Goal: Find specific page/section: Find specific page/section

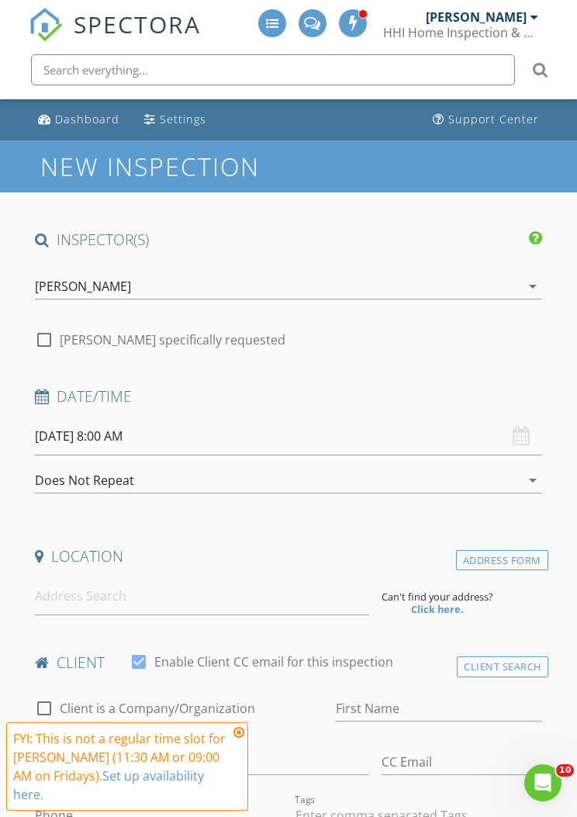
click at [521, 16] on div "[PERSON_NAME]" at bounding box center [476, 17] width 101 height 16
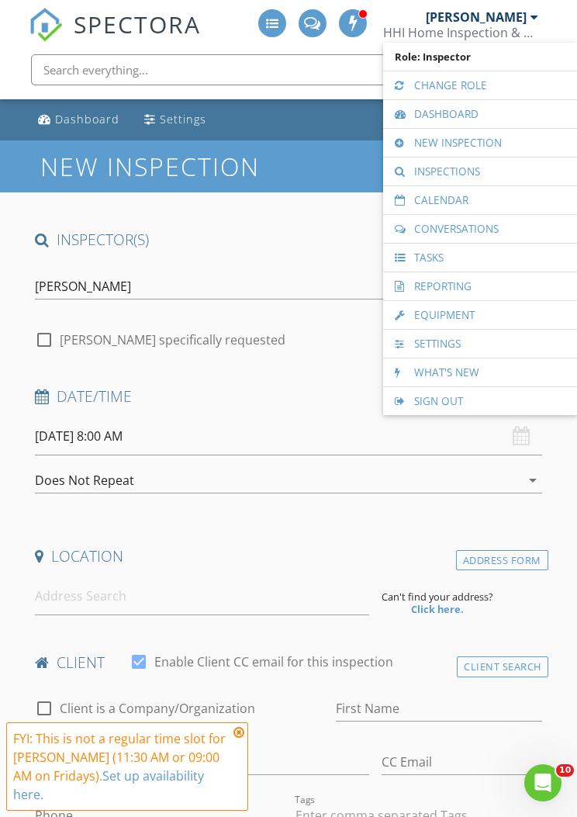
click at [489, 202] on link "Calendar" at bounding box center [480, 200] width 178 height 28
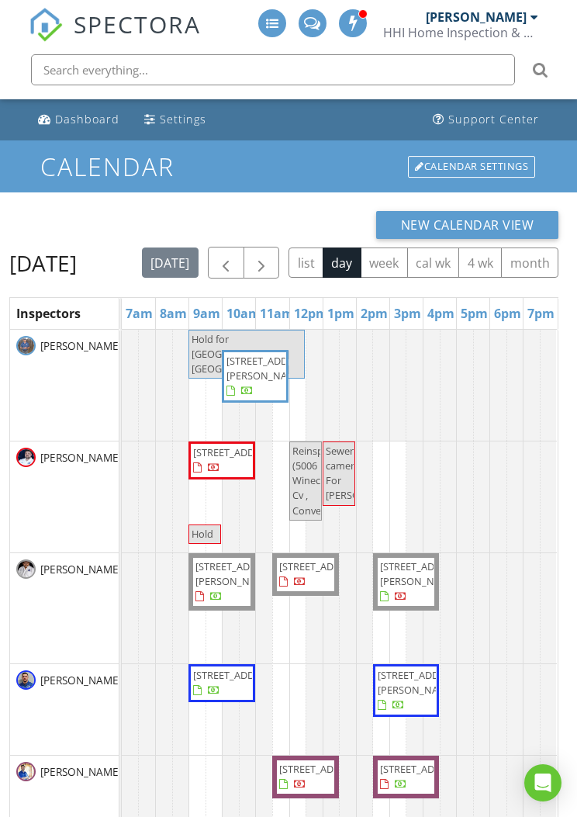
click at [280, 254] on button "button" at bounding box center [262, 263] width 36 height 32
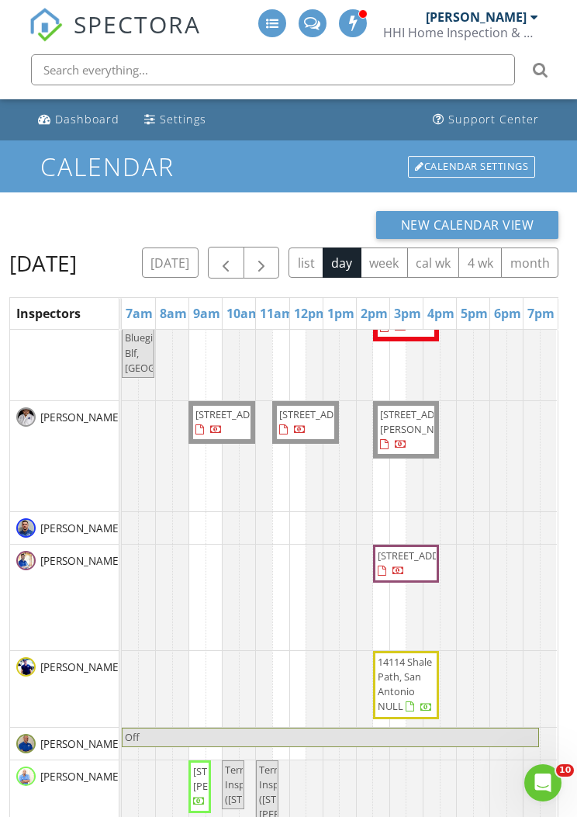
scroll to position [154, 0]
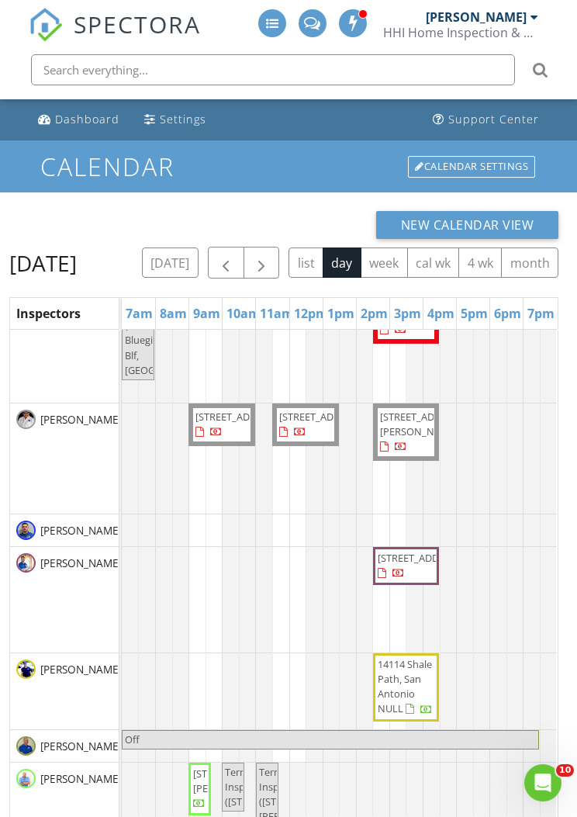
click at [199, 258] on button "today" at bounding box center [170, 262] width 57 height 30
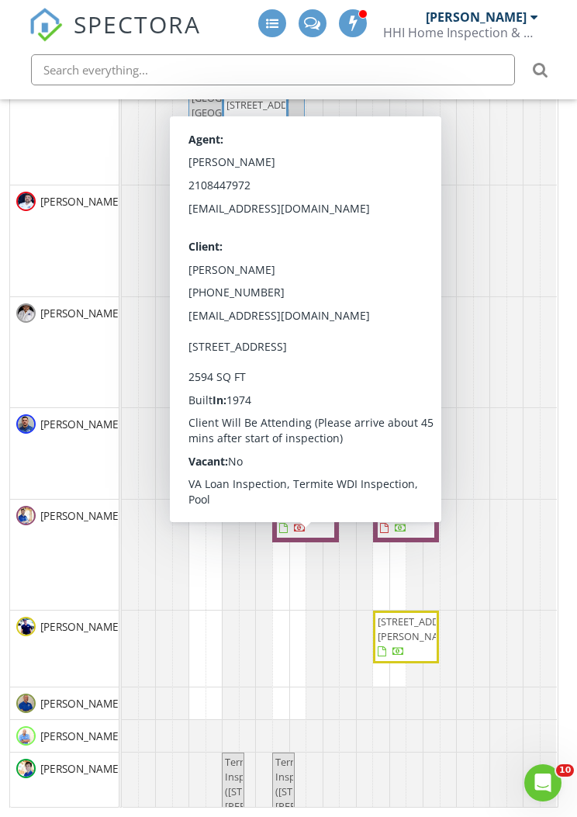
click at [93, 372] on div "[PERSON_NAME]" at bounding box center [64, 352] width 109 height 110
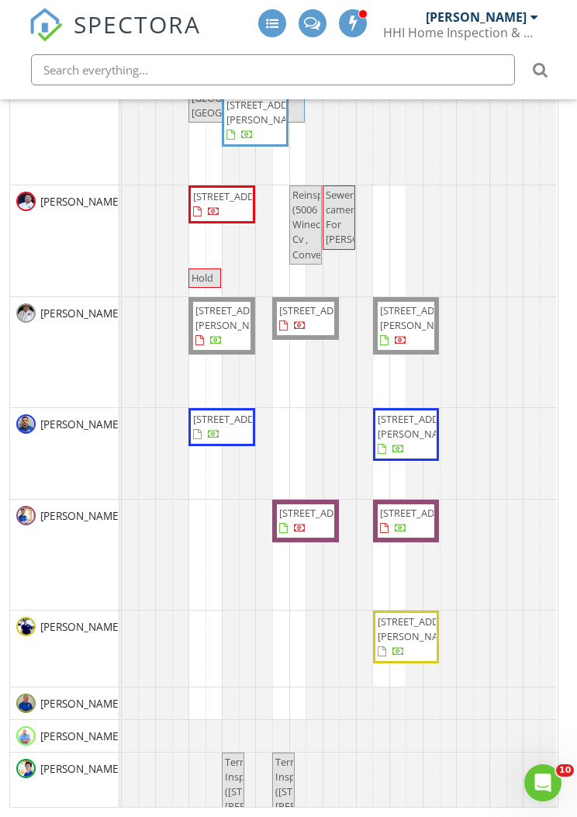
click at [306, 73] on input "text" at bounding box center [273, 69] width 484 height 31
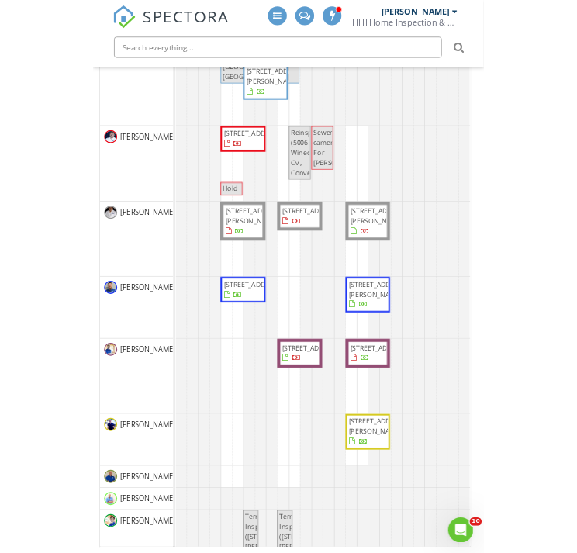
scroll to position [242, 0]
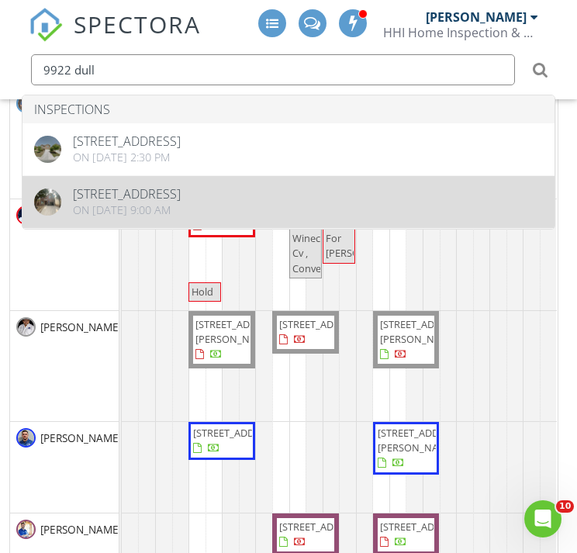
type input "9922 dull"
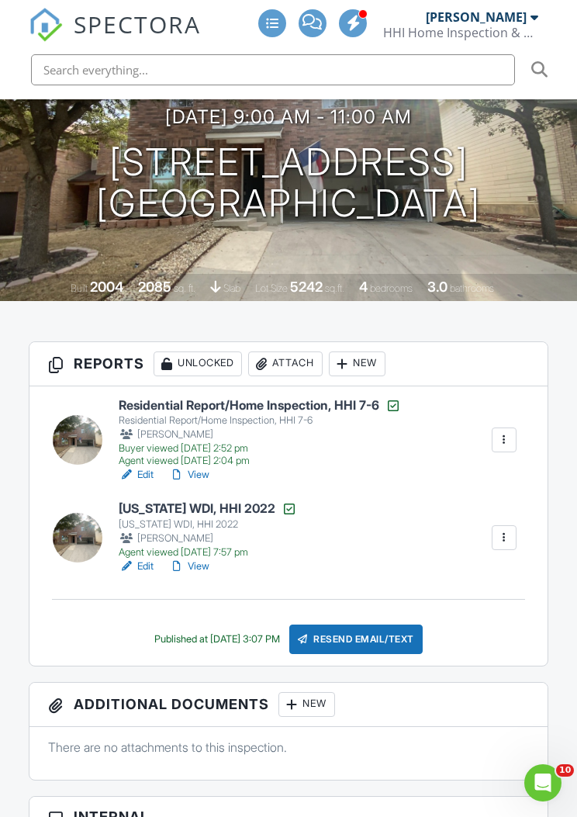
click at [208, 510] on h6 "Texas WDI, HHI 2022" at bounding box center [208, 509] width 178 height 16
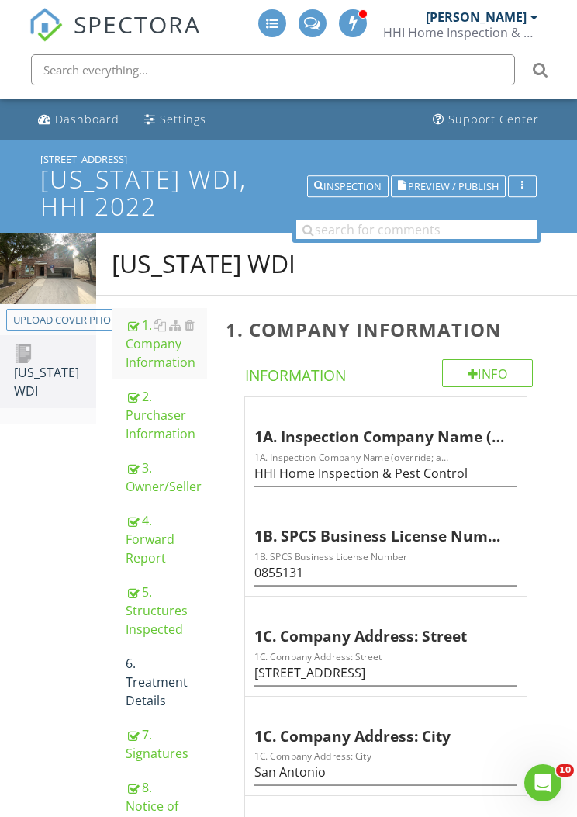
click at [462, 188] on span "Preview / Publish" at bounding box center [453, 187] width 91 height 10
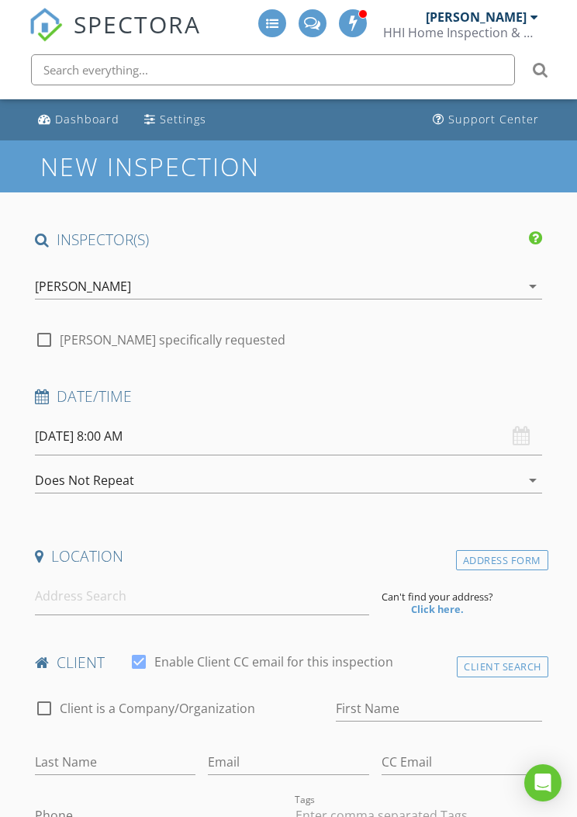
click at [357, 76] on input "text" at bounding box center [273, 69] width 484 height 31
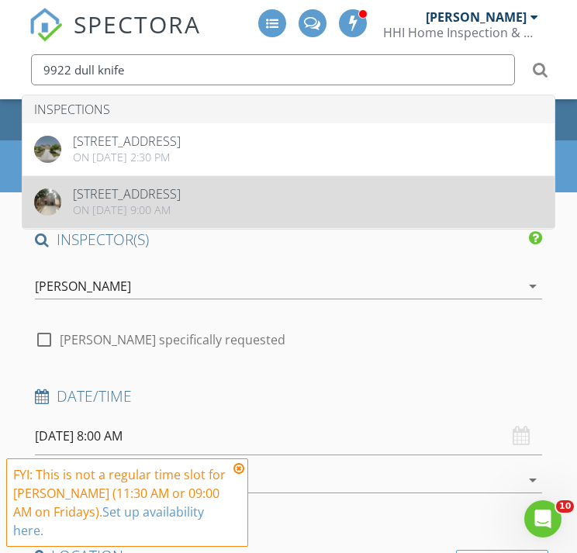
type input "9922 dull knife"
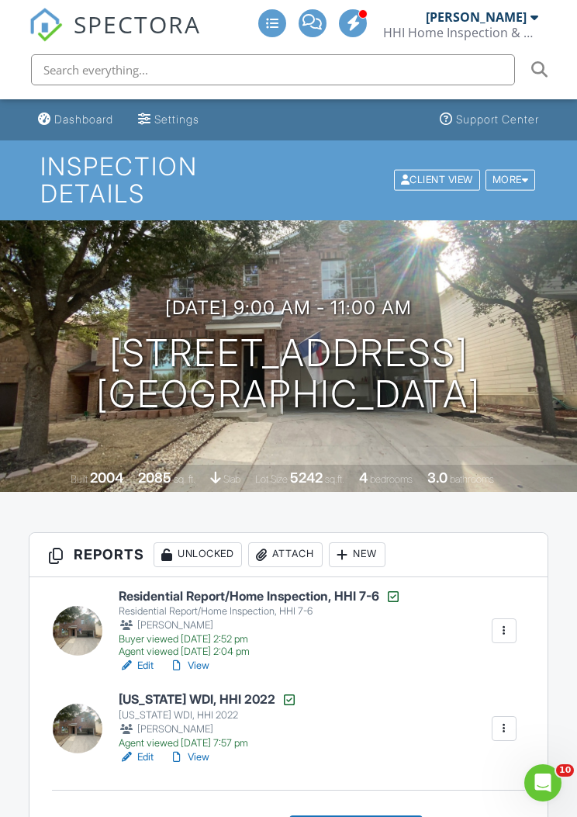
click at [247, 646] on div "Agent viewed 10/03/2022 2:04 pm" at bounding box center [260, 651] width 282 height 12
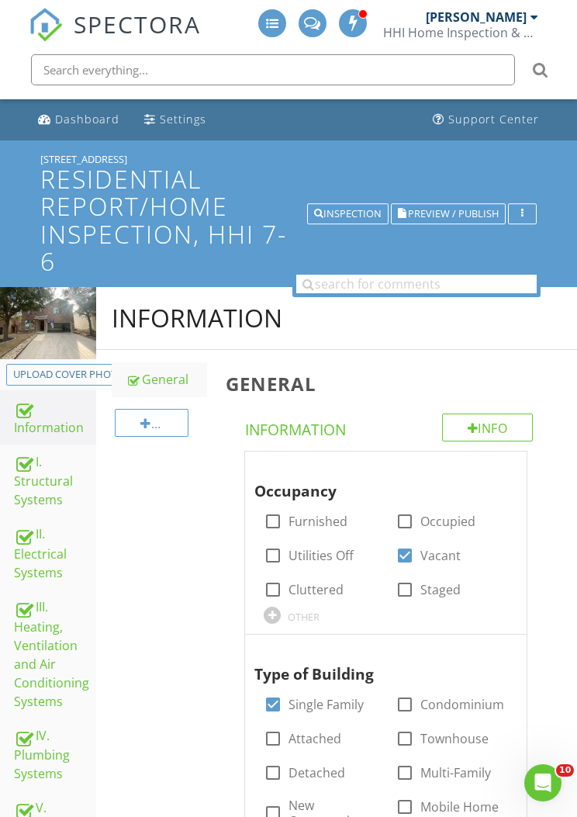
click at [453, 227] on h1 "Residential Report/Home Inspection, HHI 7-6" at bounding box center [288, 219] width 497 height 109
click at [562, 368] on div at bounding box center [288, 408] width 577 height 817
click at [469, 213] on span "Preview / Publish" at bounding box center [453, 214] width 91 height 10
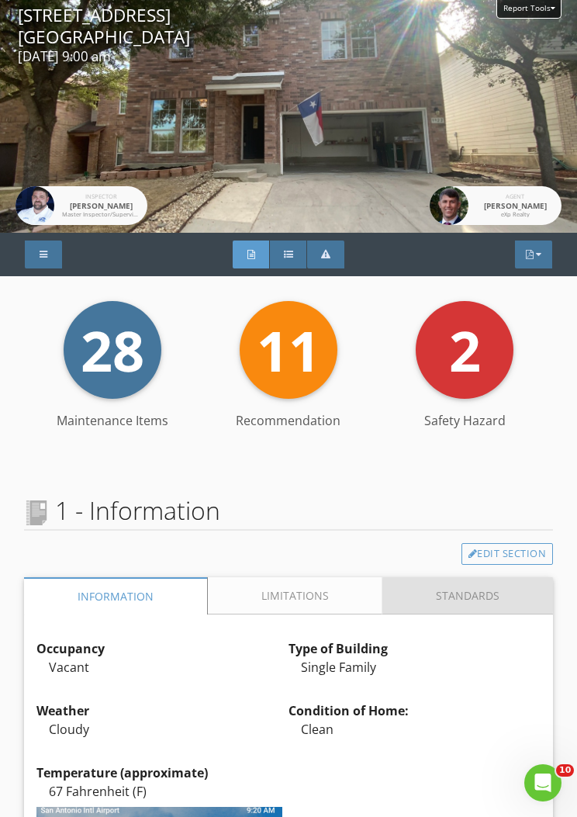
scroll to position [8, 0]
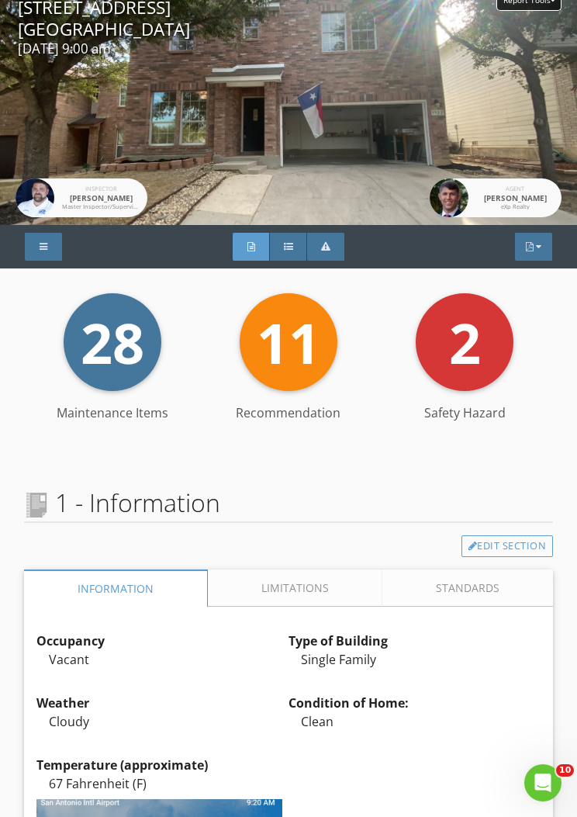
click at [357, 157] on div "Report Tools 9922 Dull Knife Way San Antonio, TX 78239 10/03/2022 9:00 am Inspe…" at bounding box center [288, 108] width 577 height 233
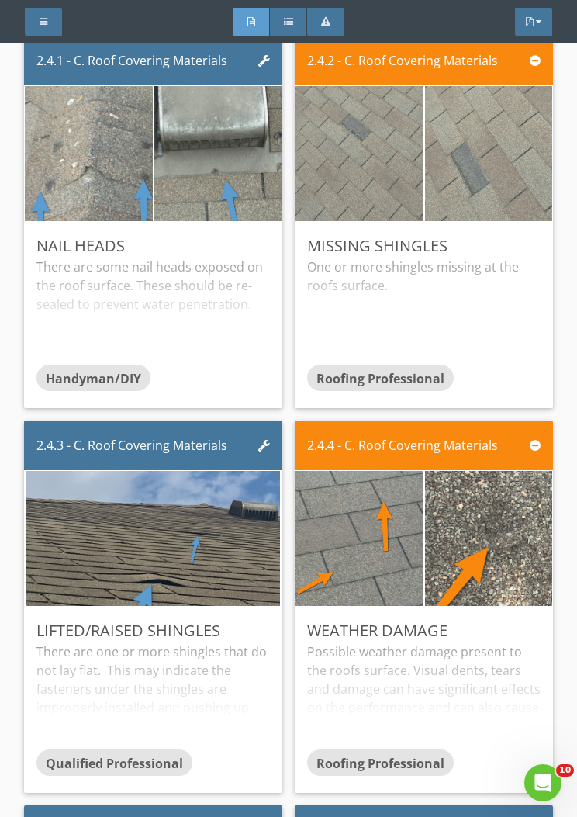
scroll to position [3941, 0]
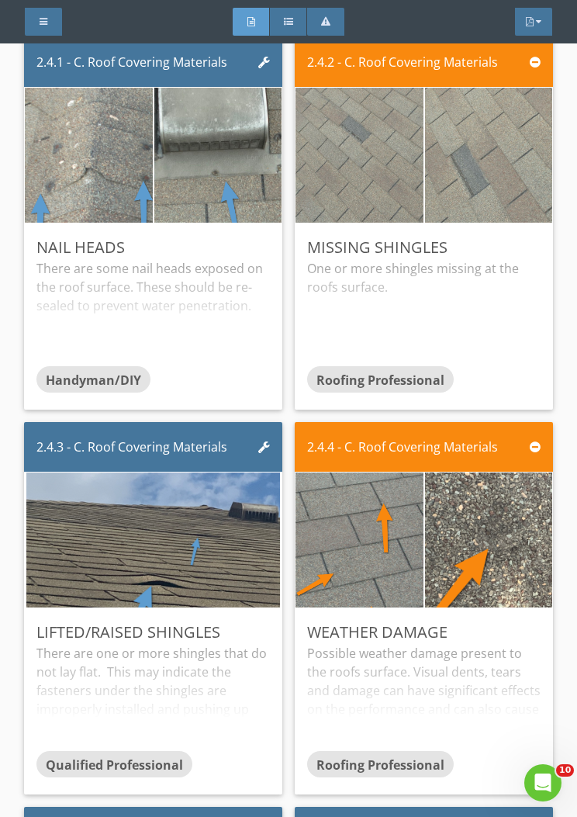
click at [394, 520] on img at bounding box center [360, 539] width 156 height 337
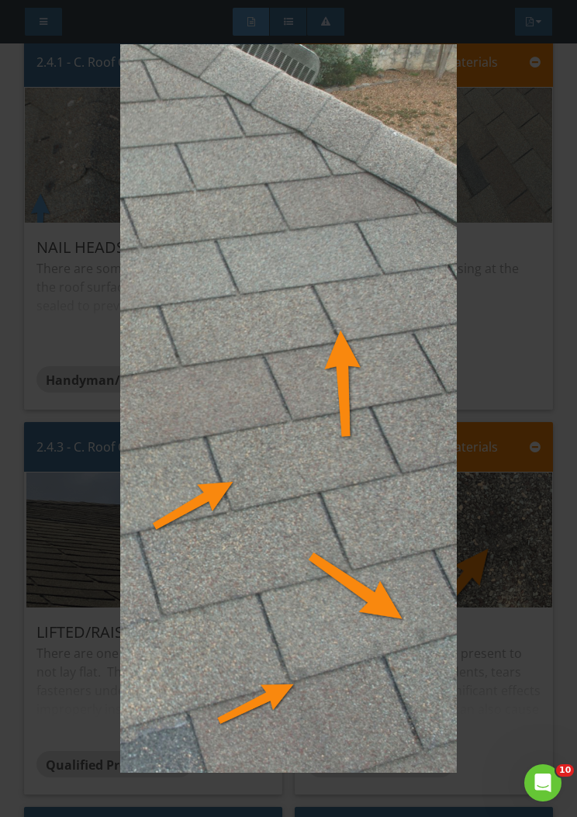
click at [352, 488] on img at bounding box center [288, 408] width 501 height 729
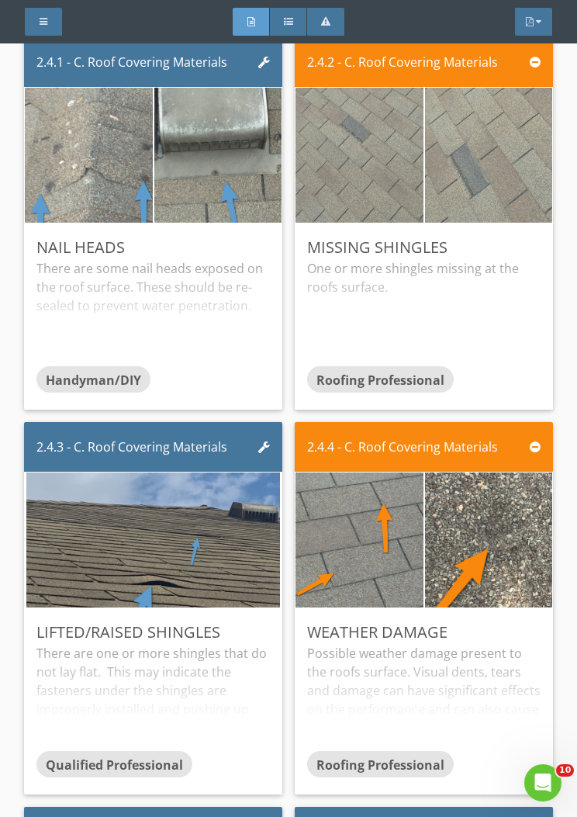
click at [507, 529] on img at bounding box center [488, 539] width 253 height 337
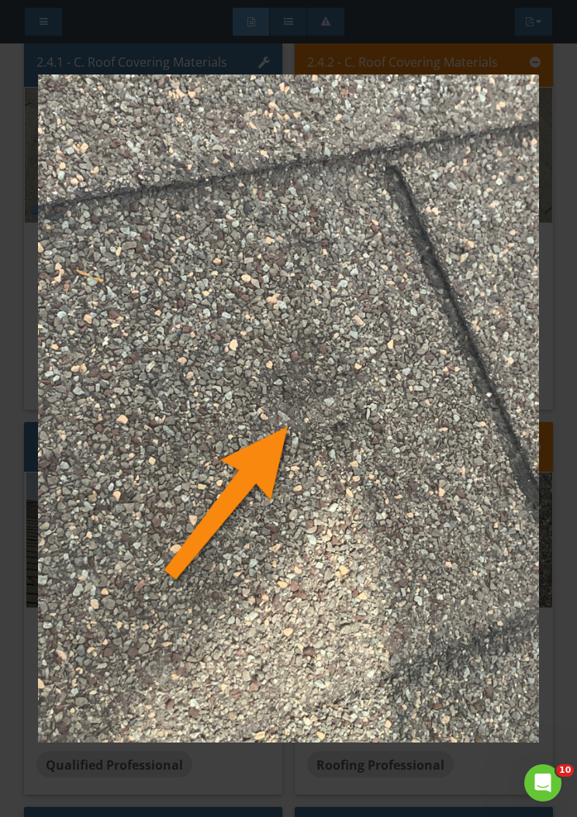
click at [438, 500] on img at bounding box center [288, 408] width 501 height 729
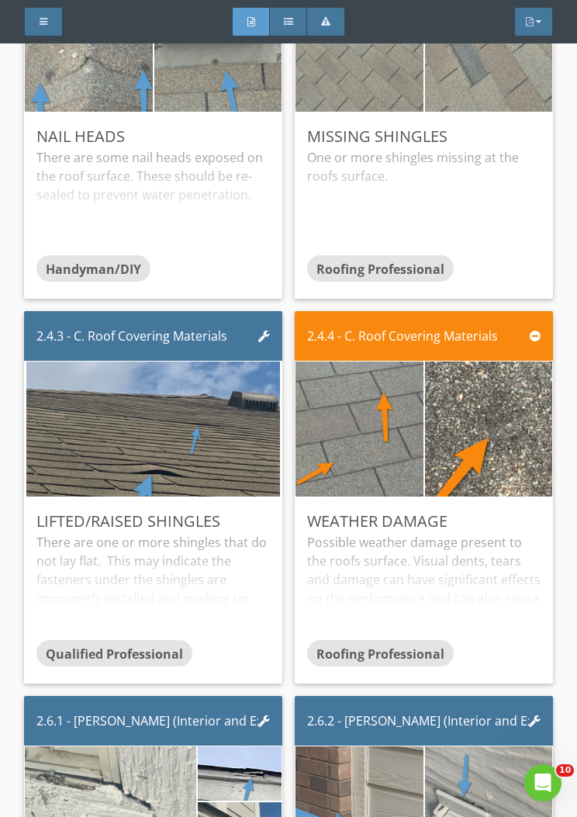
scroll to position [4049, 0]
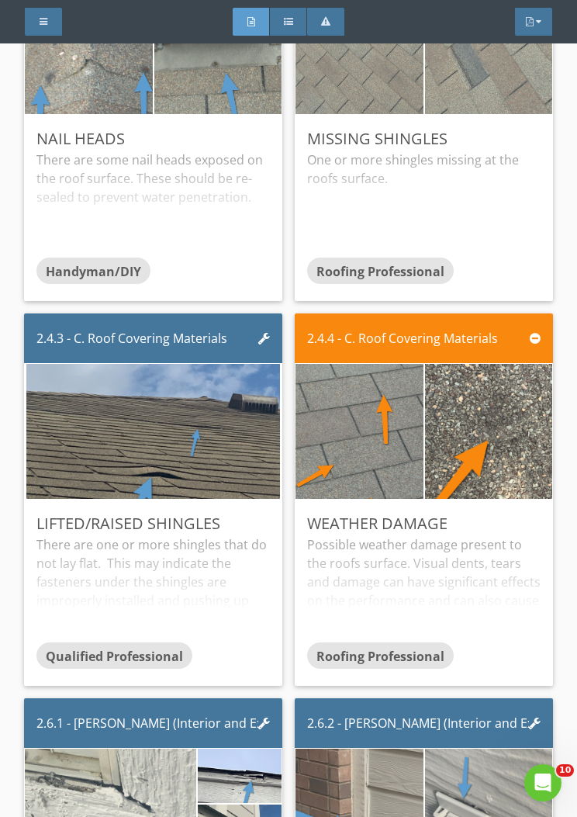
click at [393, 425] on img at bounding box center [360, 430] width 156 height 337
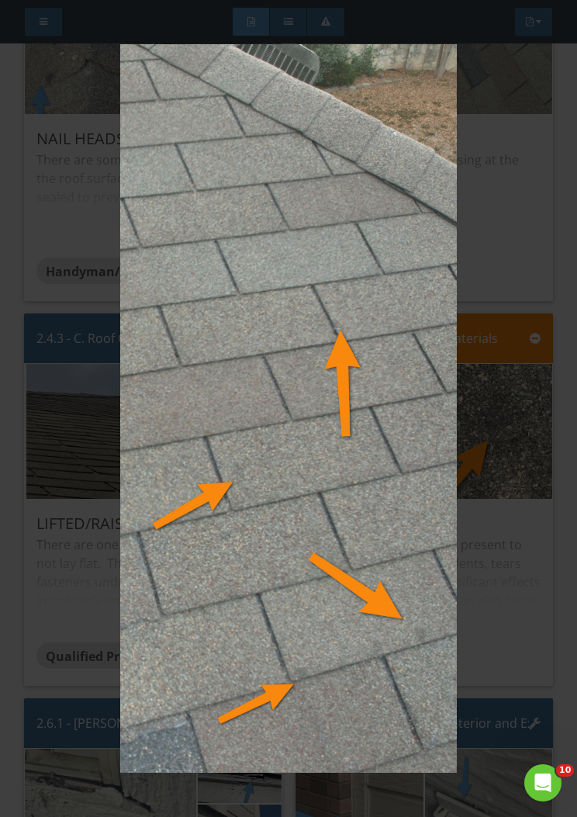
click at [386, 345] on img at bounding box center [288, 408] width 501 height 729
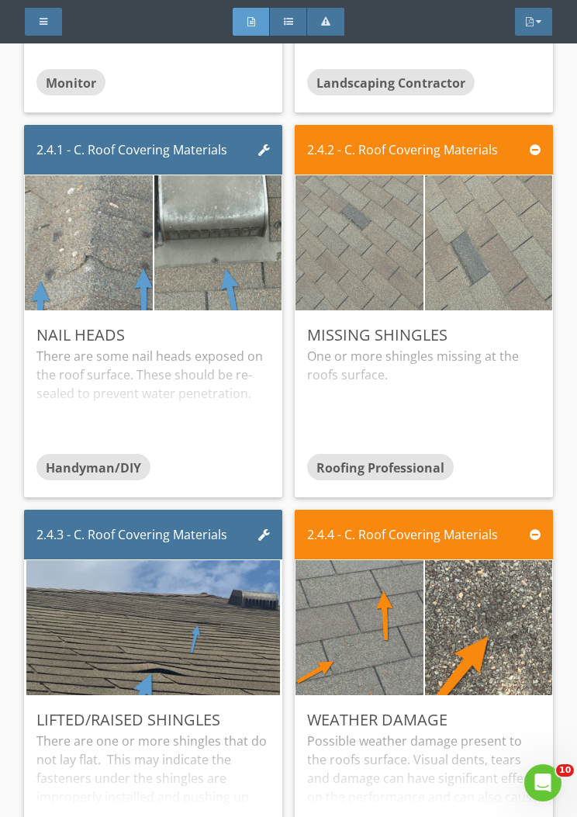
scroll to position [3850, 0]
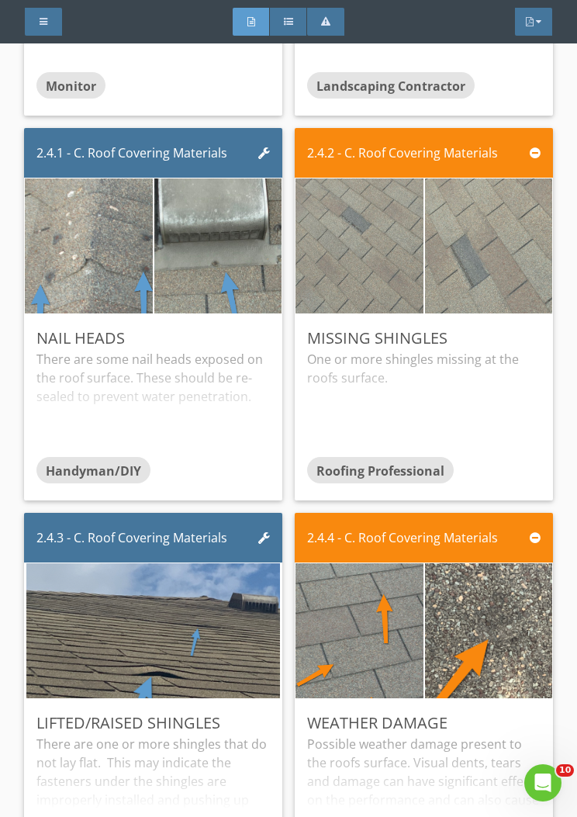
click at [136, 250] on img at bounding box center [89, 245] width 156 height 337
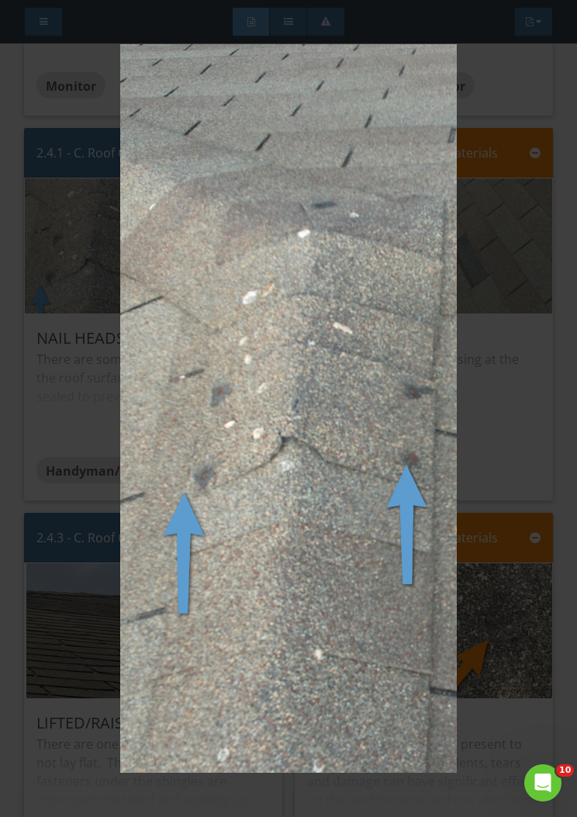
click at [353, 424] on img at bounding box center [288, 408] width 501 height 729
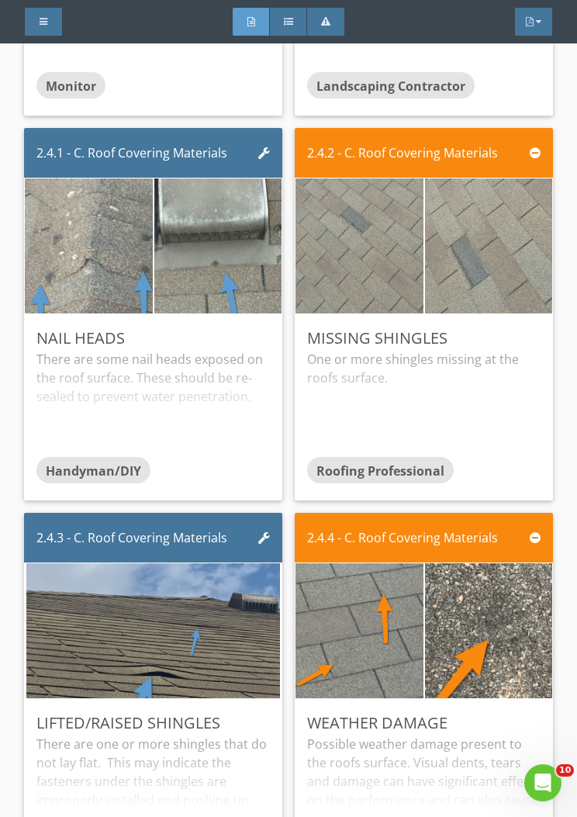
click at [266, 228] on img at bounding box center [218, 245] width 156 height 337
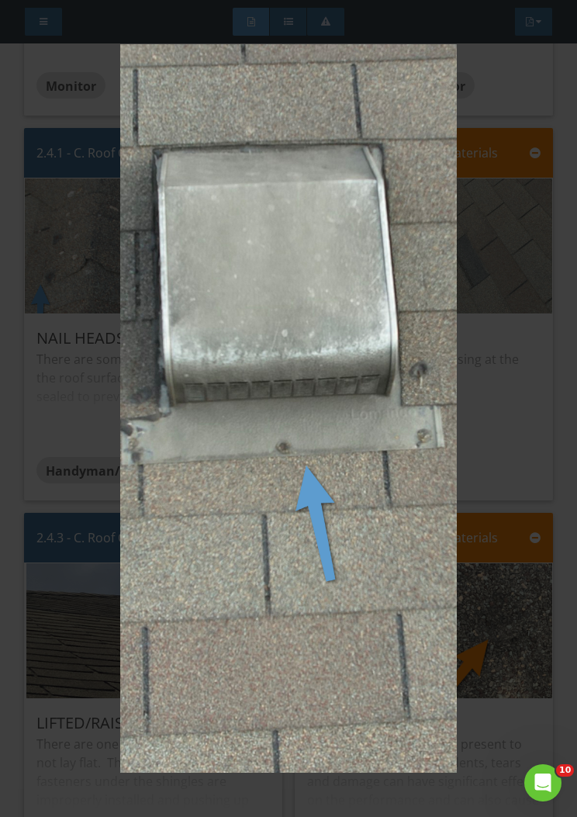
click at [371, 273] on img at bounding box center [288, 408] width 501 height 729
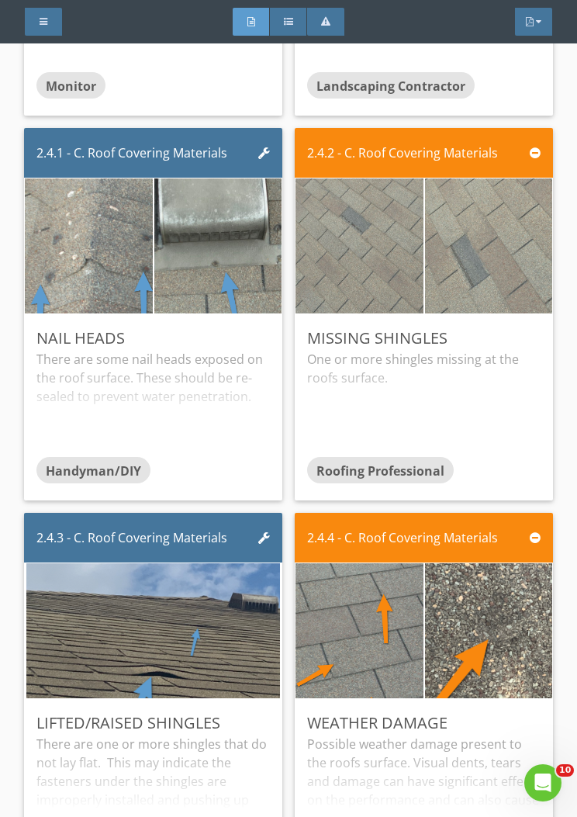
click at [389, 227] on img at bounding box center [360, 245] width 156 height 337
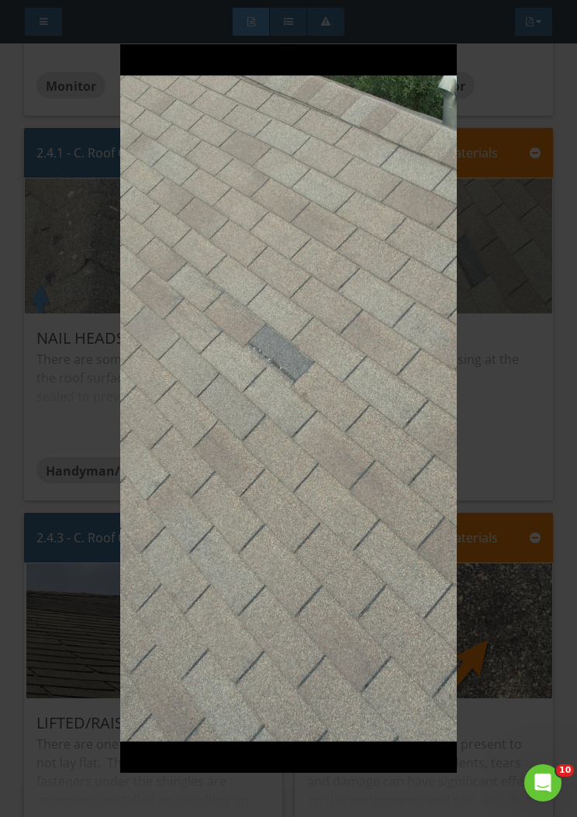
click at [368, 351] on img at bounding box center [288, 408] width 501 height 729
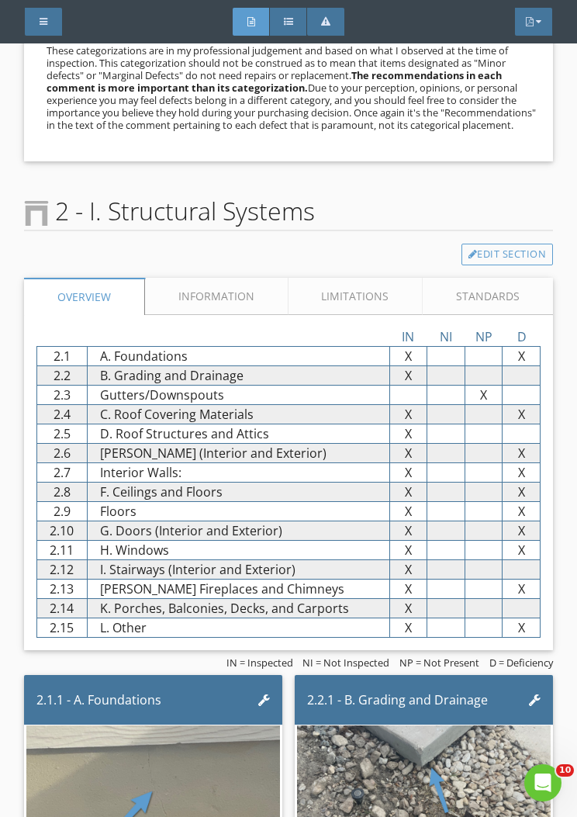
scroll to position [2919, 0]
click at [222, 282] on link "Information" at bounding box center [217, 295] width 144 height 37
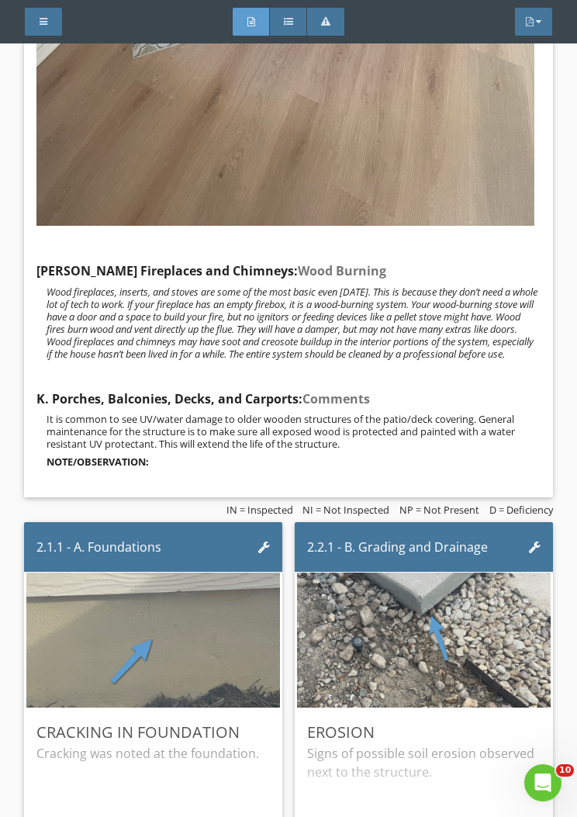
scroll to position [7598, 0]
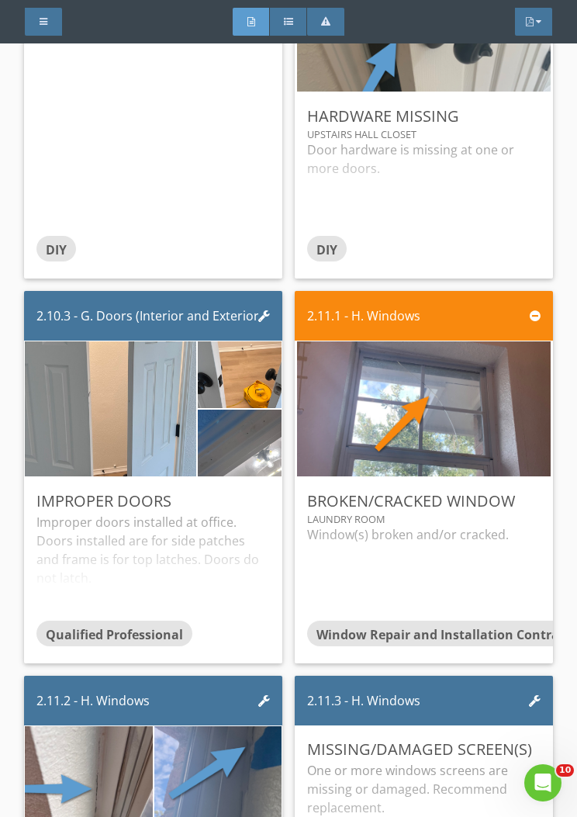
scroll to position [11902, 0]
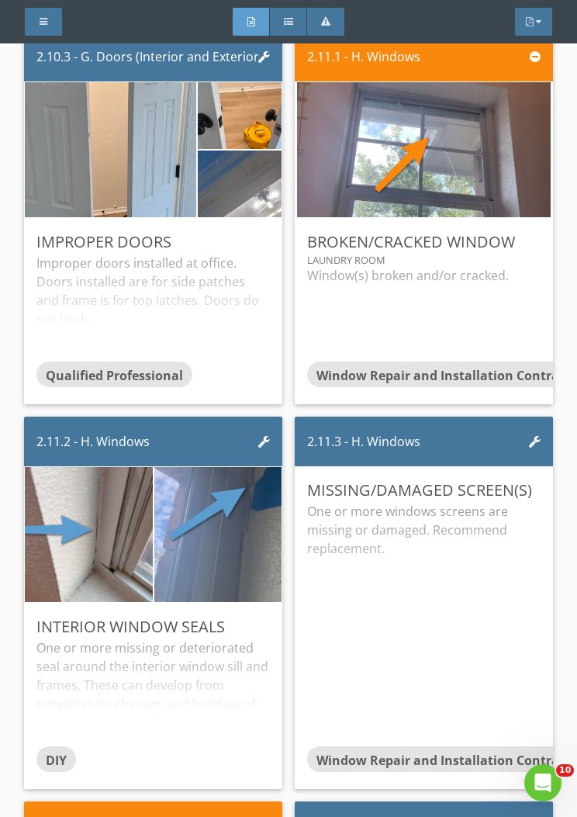
click at [140, 205] on img at bounding box center [110, 149] width 253 height 337
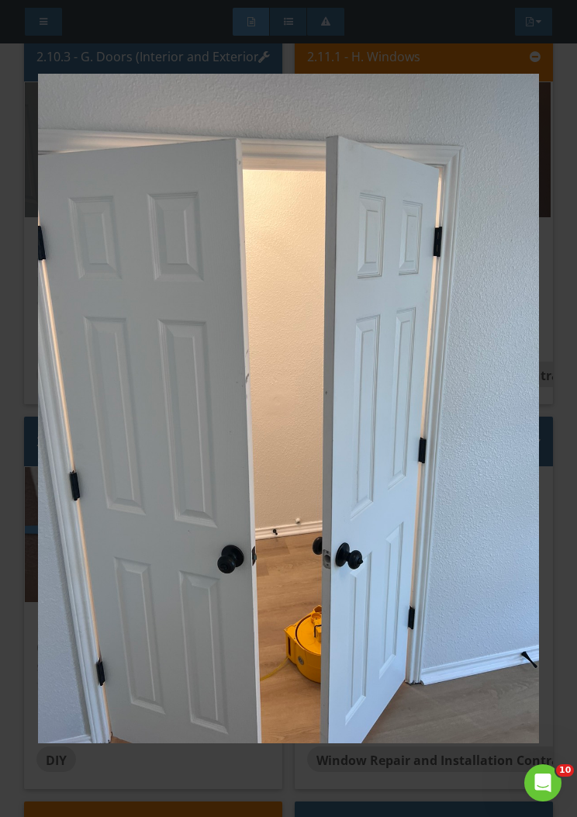
click at [366, 401] on img at bounding box center [288, 408] width 501 height 729
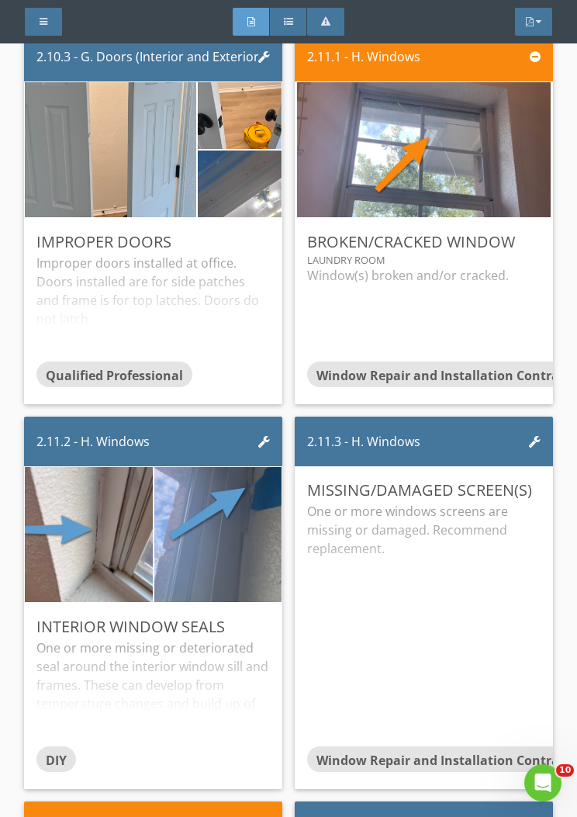
click at [258, 140] on img at bounding box center [239, 116] width 125 height 167
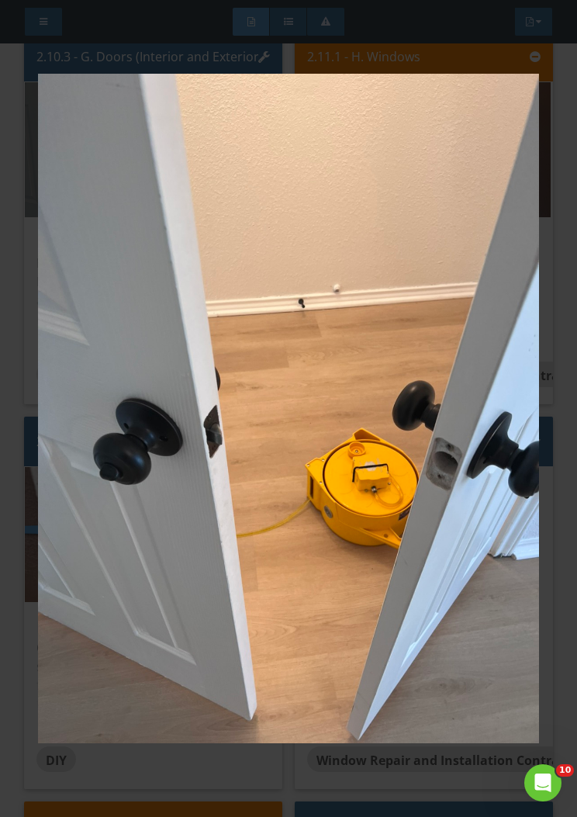
click at [214, 149] on img at bounding box center [288, 408] width 501 height 729
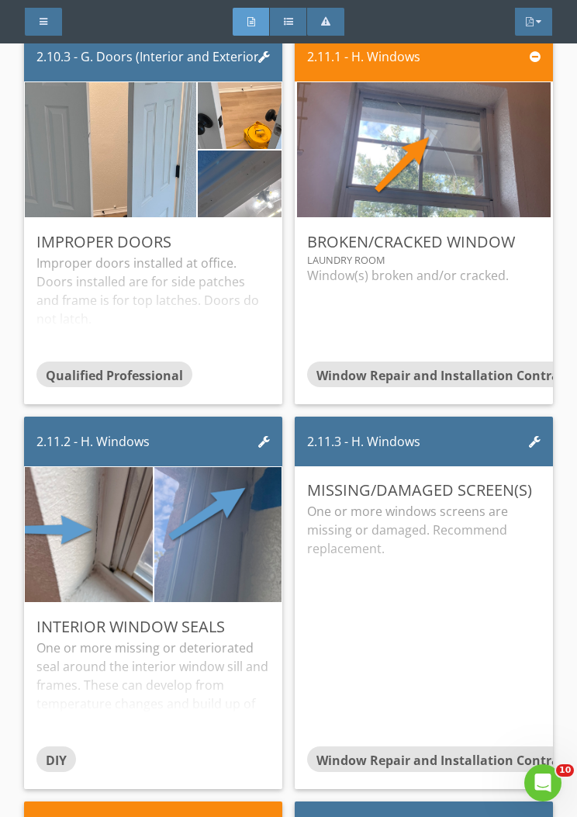
click at [257, 219] on img at bounding box center [239, 184] width 125 height 167
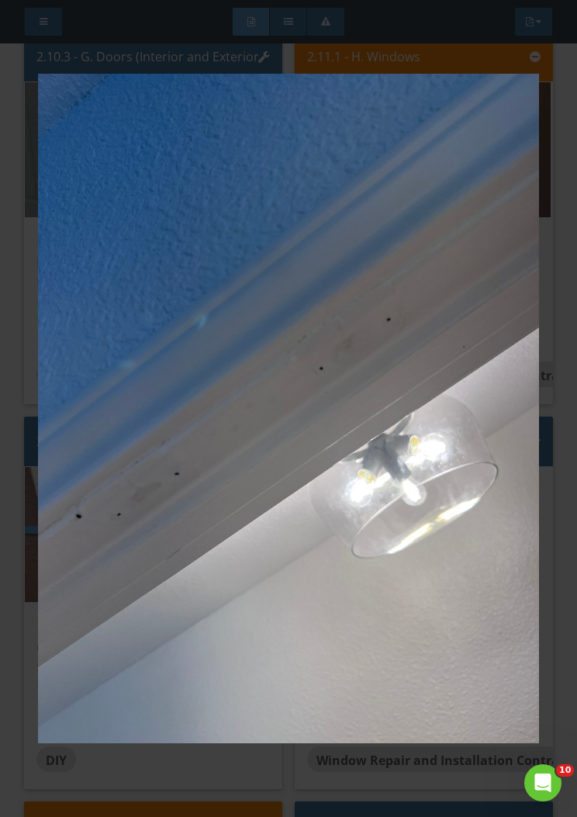
click at [239, 164] on img at bounding box center [288, 408] width 501 height 729
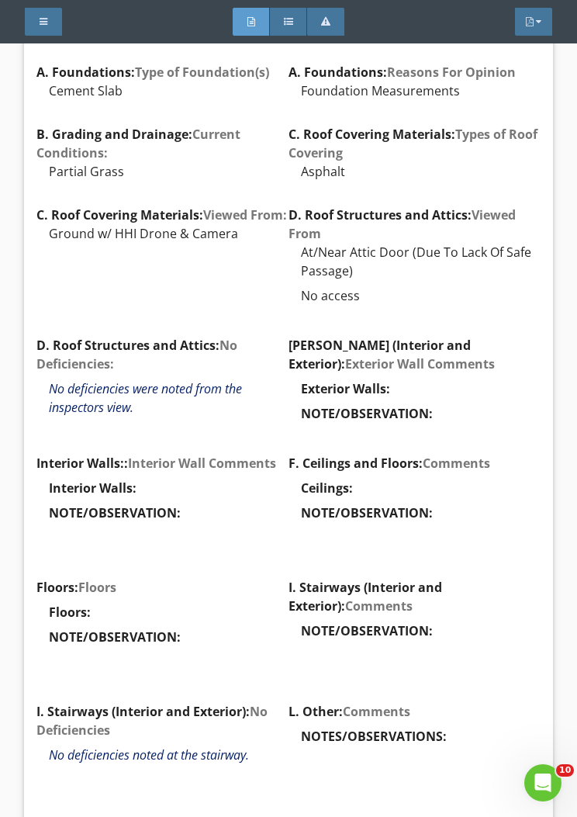
scroll to position [3172, 0]
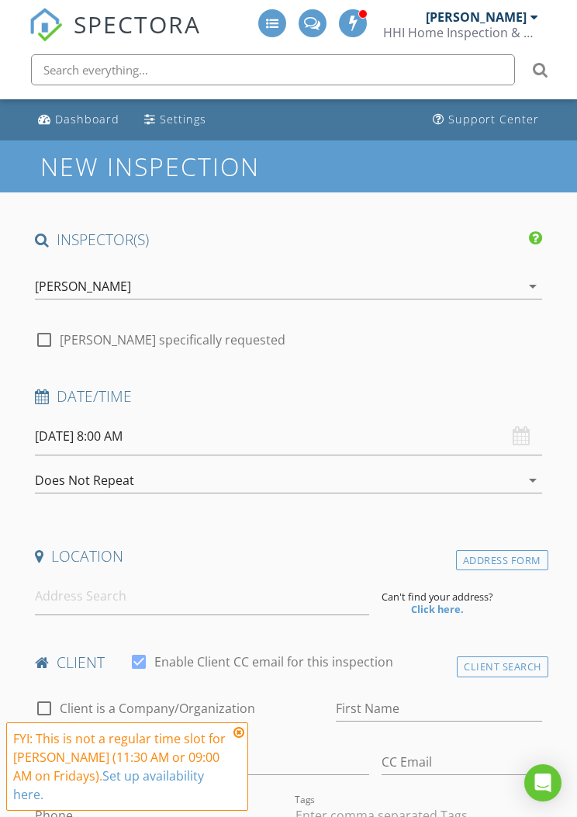
click at [514, 13] on div "[PERSON_NAME]" at bounding box center [476, 17] width 101 height 16
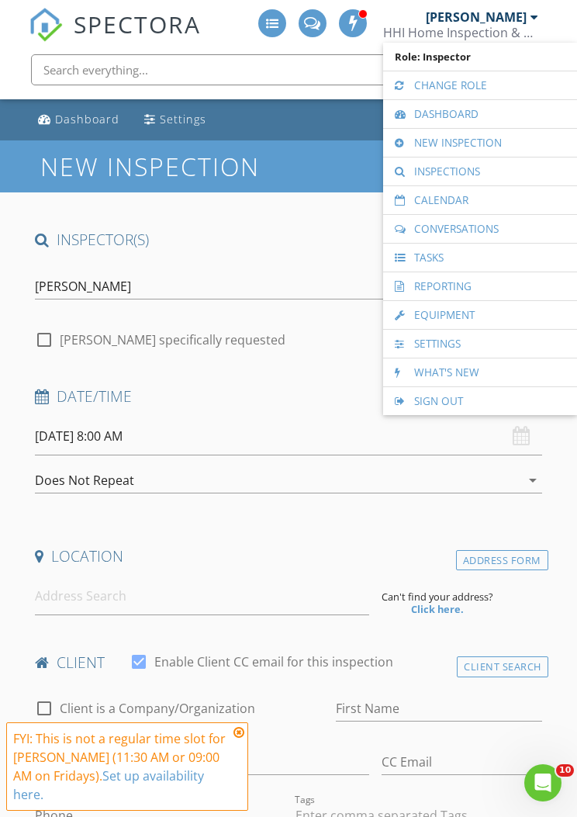
click at [487, 198] on link "Calendar" at bounding box center [480, 200] width 178 height 28
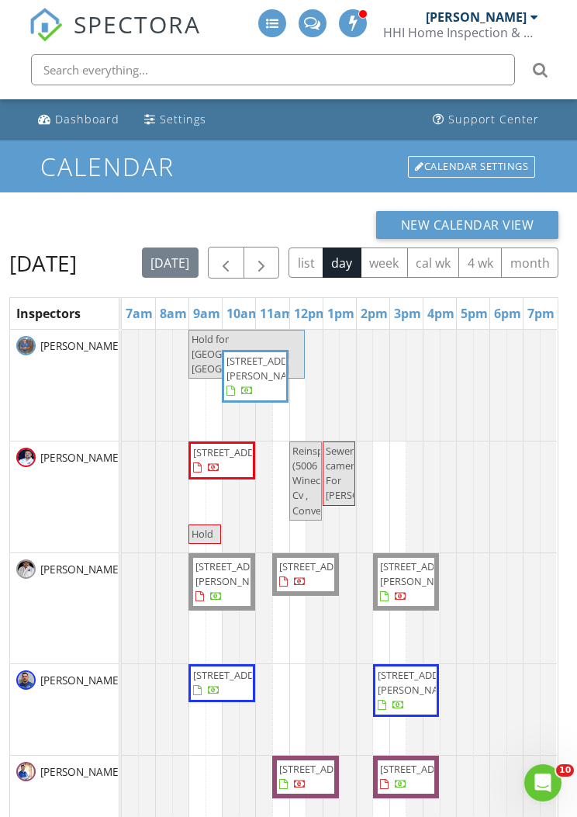
click at [271, 258] on span "button" at bounding box center [261, 263] width 19 height 19
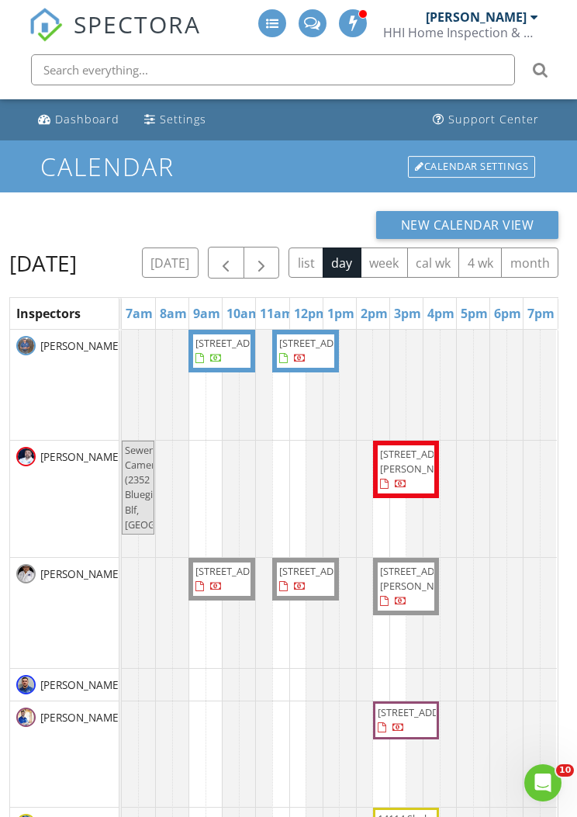
scroll to position [-1, 0]
click at [235, 258] on span "button" at bounding box center [225, 263] width 19 height 19
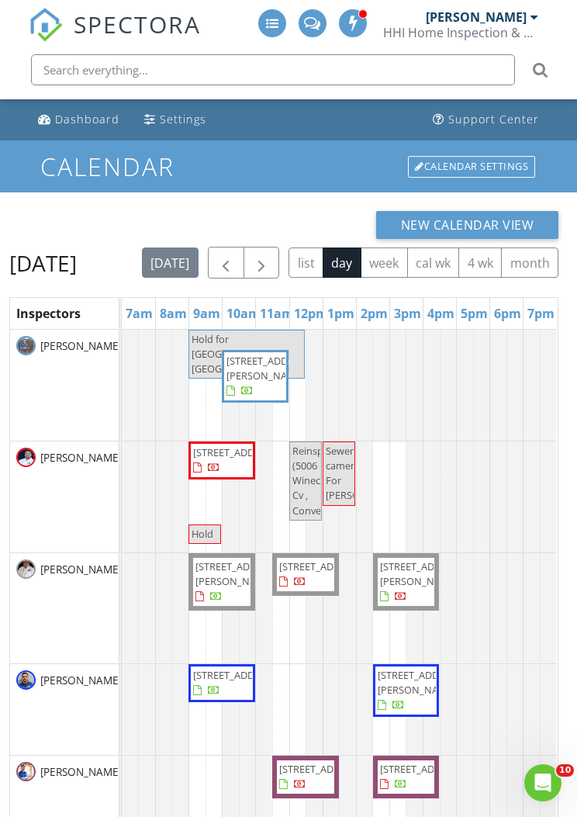
click at [271, 261] on span "button" at bounding box center [261, 263] width 19 height 19
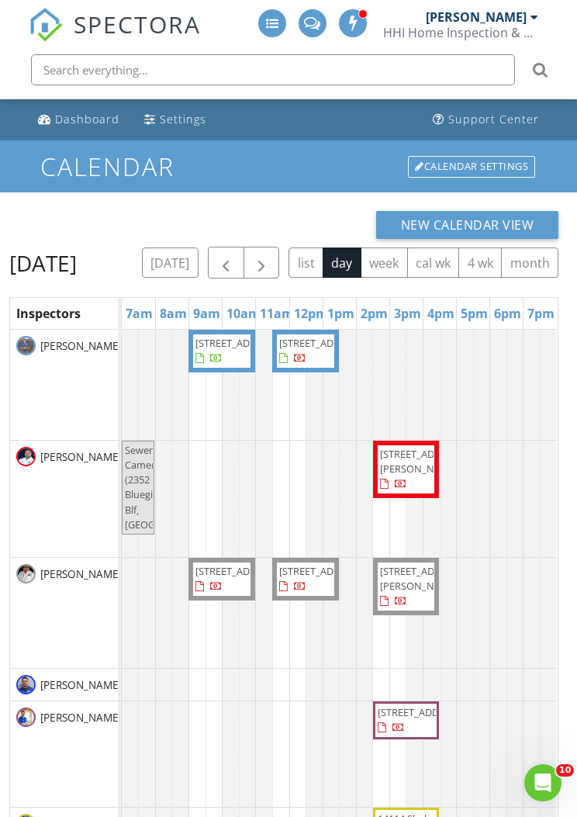
click at [271, 258] on span "button" at bounding box center [261, 263] width 19 height 19
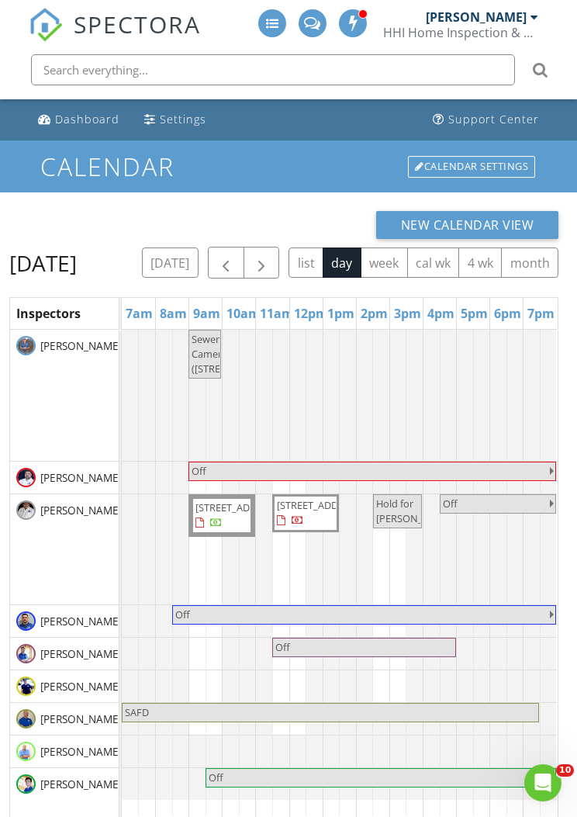
click at [280, 254] on button "button" at bounding box center [262, 263] width 36 height 32
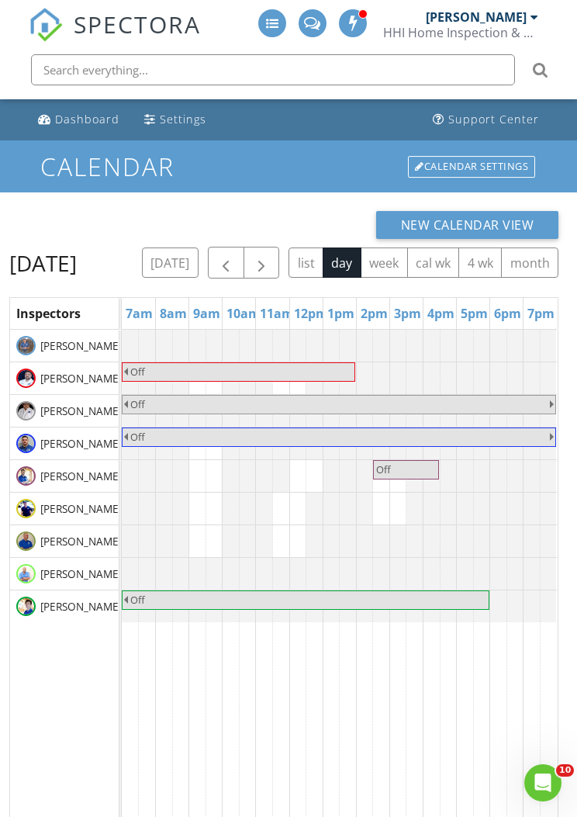
click at [280, 257] on button "button" at bounding box center [262, 263] width 36 height 32
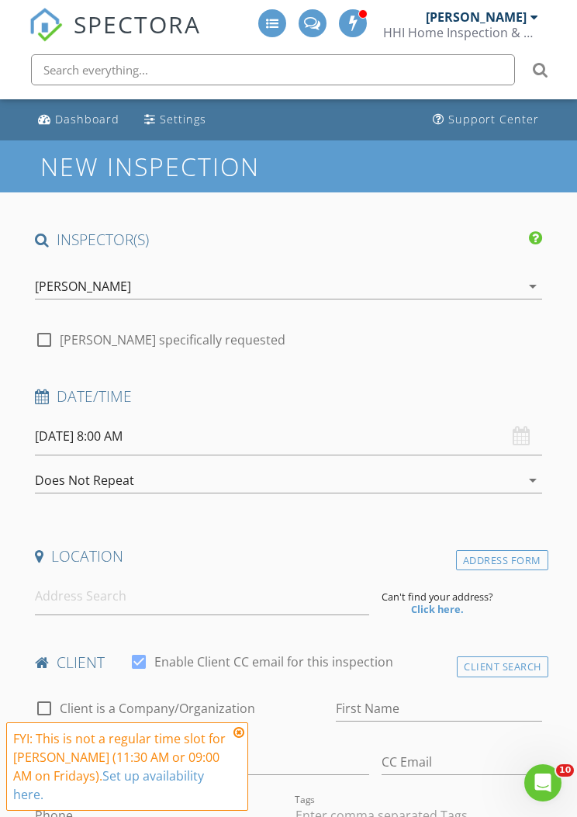
click at [282, 62] on input "text" at bounding box center [273, 69] width 484 height 31
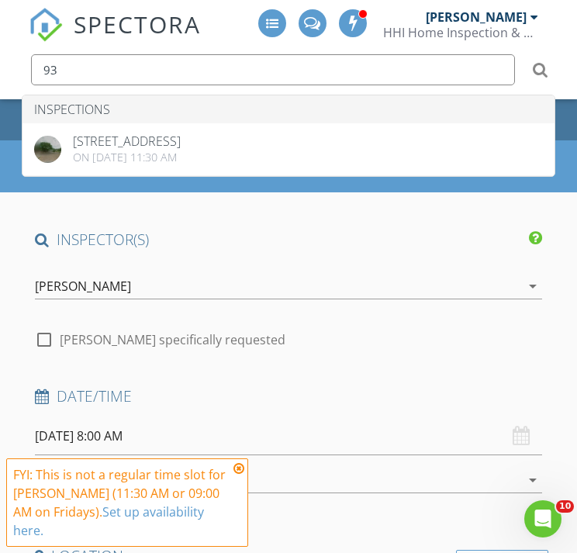
type input "9"
